Goal: Find specific page/section: Find specific page/section

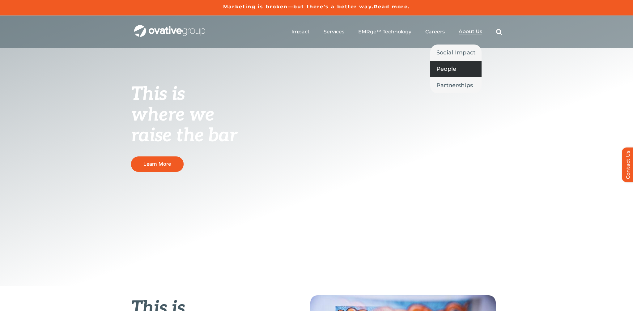
click at [452, 69] on span "People" at bounding box center [447, 69] width 20 height 9
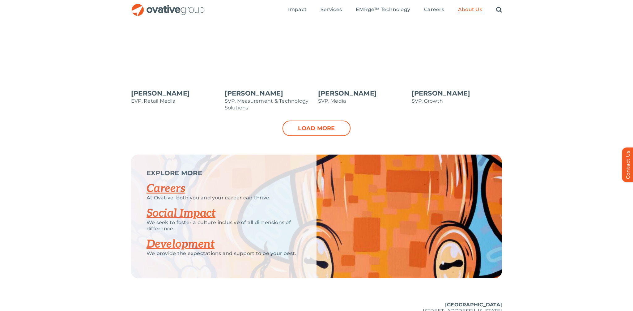
scroll to position [685, 0]
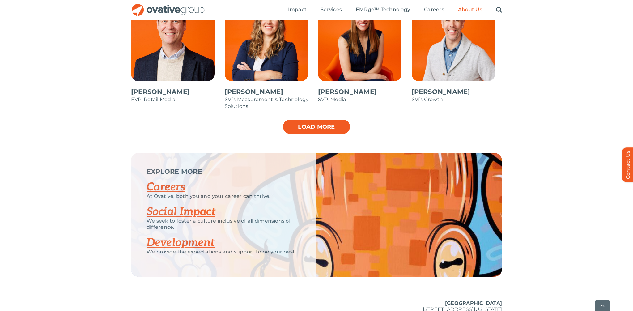
click at [328, 125] on link "Load more" at bounding box center [317, 126] width 68 height 15
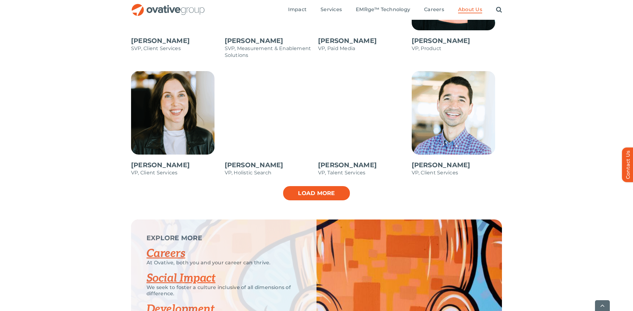
scroll to position [864, 0]
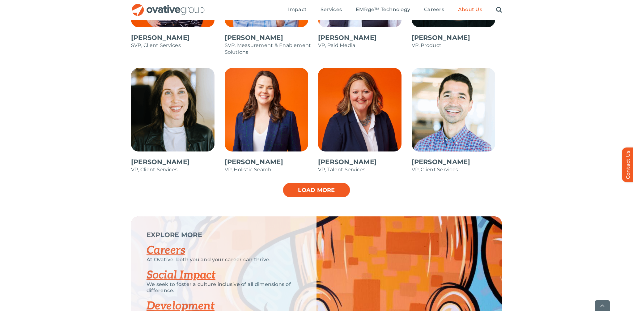
click at [315, 195] on link "Load more" at bounding box center [317, 189] width 68 height 15
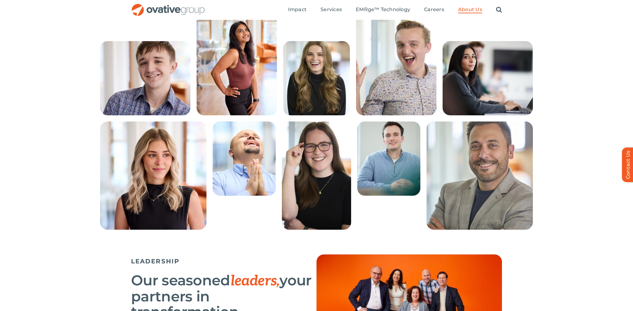
scroll to position [161, 0]
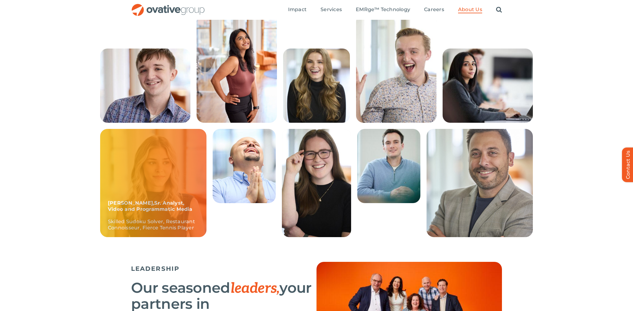
click at [144, 163] on div "Sadie, Sr. Analyst, Video and Programmatic Media Skilled Sudoku Solver, Restaur…" at bounding box center [153, 183] width 106 height 108
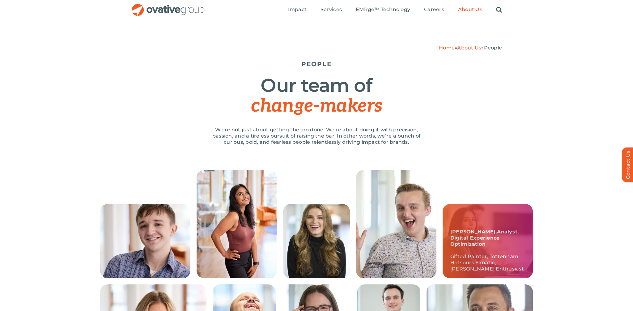
scroll to position [0, 0]
